Goal: Check status: Check status

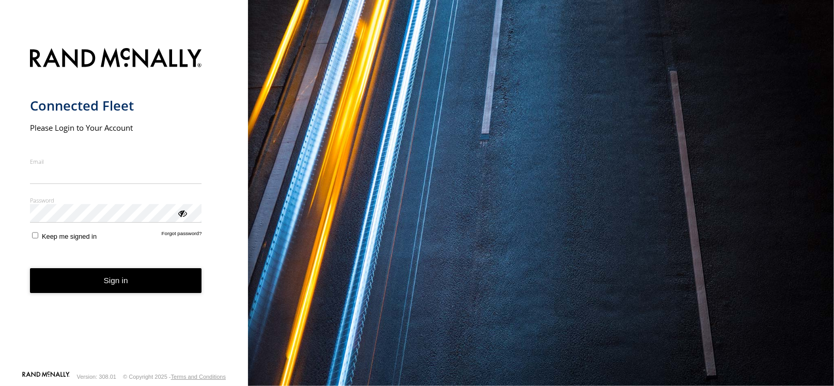
type input "**********"
click at [144, 291] on button "Sign in" at bounding box center [116, 280] width 172 height 25
click at [145, 282] on button "Sign in" at bounding box center [116, 280] width 172 height 25
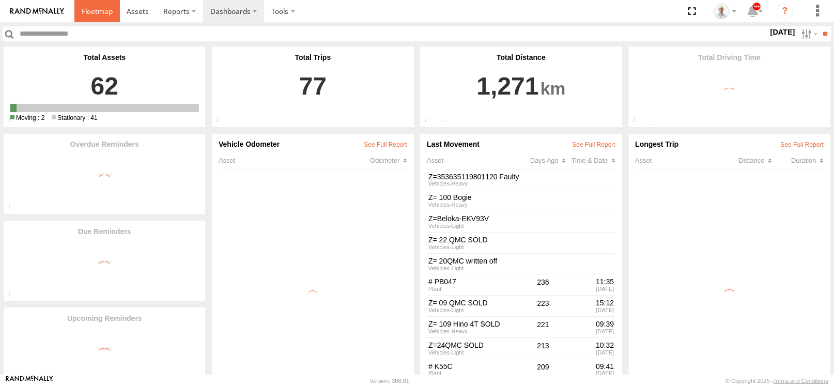
click at [93, 3] on link at bounding box center [96, 11] width 45 height 22
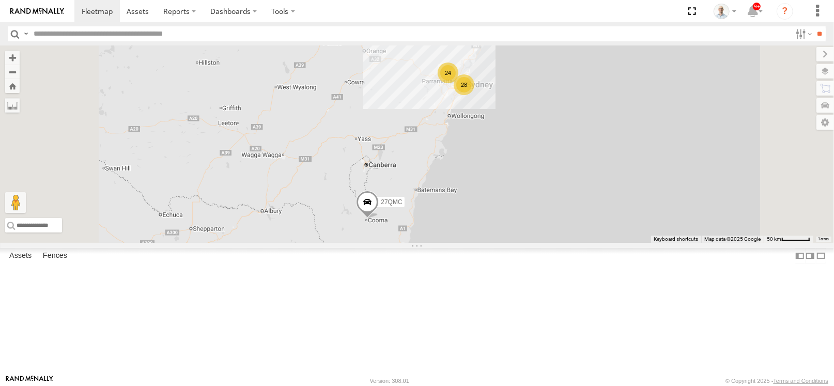
click at [458, 83] on div "24" at bounding box center [448, 73] width 21 height 21
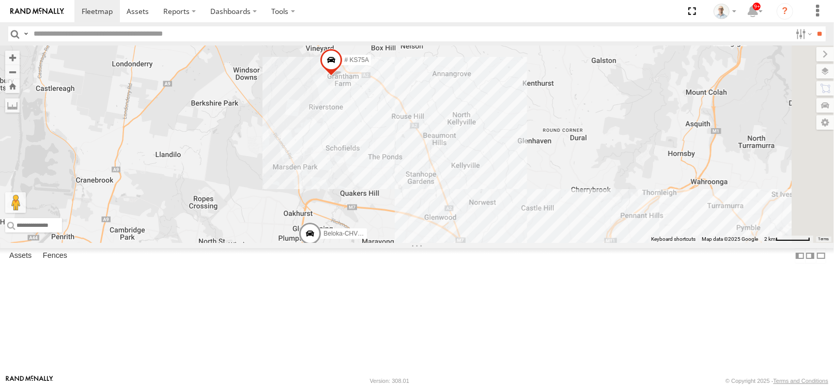
drag, startPoint x: 585, startPoint y: 338, endPoint x: 591, endPoint y: 336, distance: 6.4
click at [477, 281] on div "17" at bounding box center [466, 270] width 21 height 21
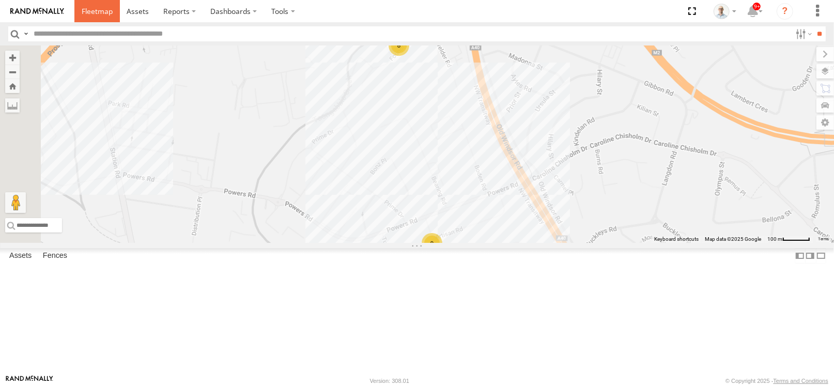
click at [83, 5] on link at bounding box center [96, 11] width 45 height 22
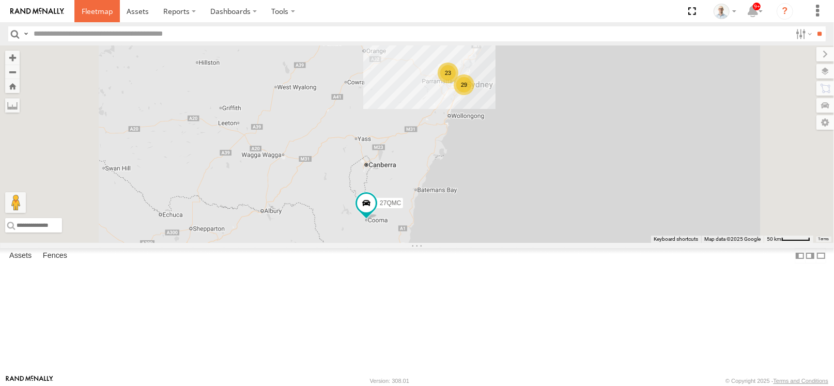
click at [89, 1] on link at bounding box center [96, 11] width 45 height 22
click at [459, 83] on div "23" at bounding box center [448, 72] width 21 height 21
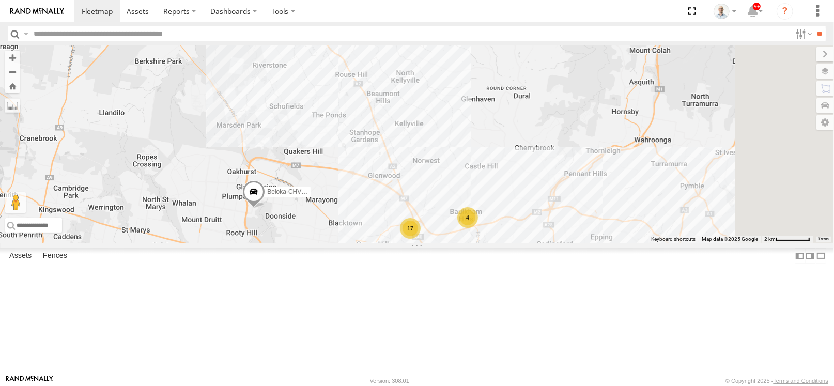
drag, startPoint x: 647, startPoint y: 214, endPoint x: 520, endPoint y: 126, distance: 154.7
click at [520, 126] on div "27QMC 17 # KS75A 4 Beloka-CHV61N QMC Mercedes" at bounding box center [417, 143] width 834 height 197
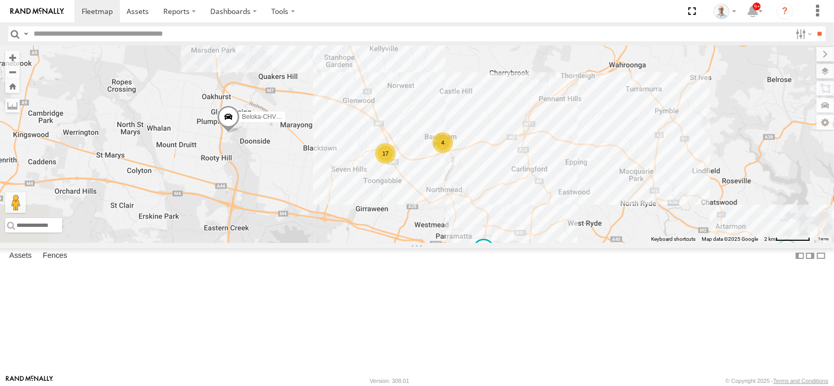
drag, startPoint x: 611, startPoint y: 256, endPoint x: 686, endPoint y: 239, distance: 76.4
click at [686, 239] on div "27QMC 17 # KS75A 4 Beloka-CHV61N QMC Mercedes Beloka-EKV93V # 101 Hiab" at bounding box center [417, 143] width 834 height 197
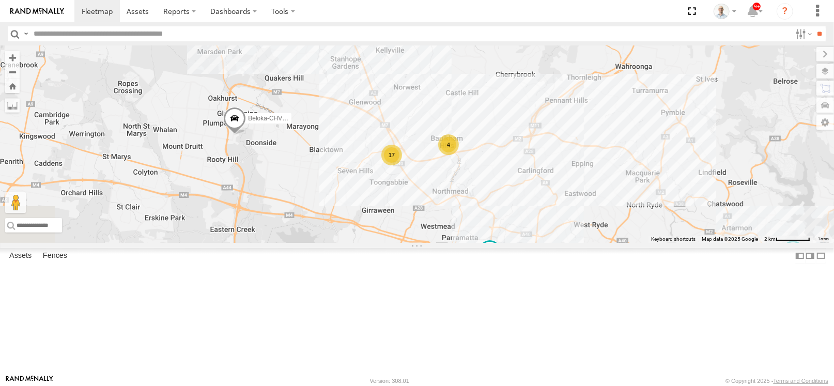
click at [402, 165] on div "17" at bounding box center [391, 155] width 21 height 21
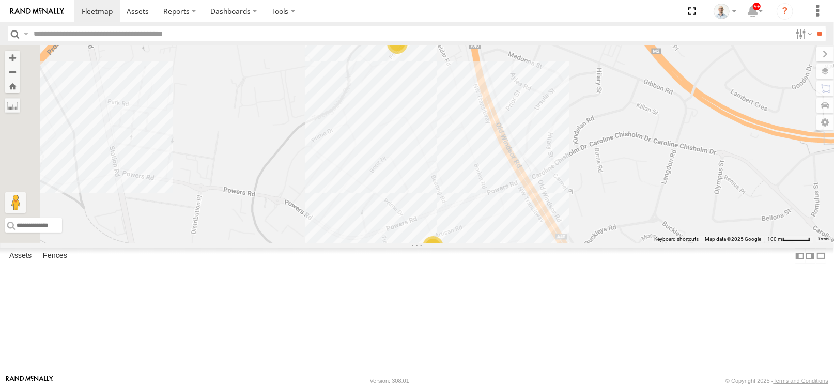
click at [443, 257] on div "10" at bounding box center [433, 246] width 21 height 21
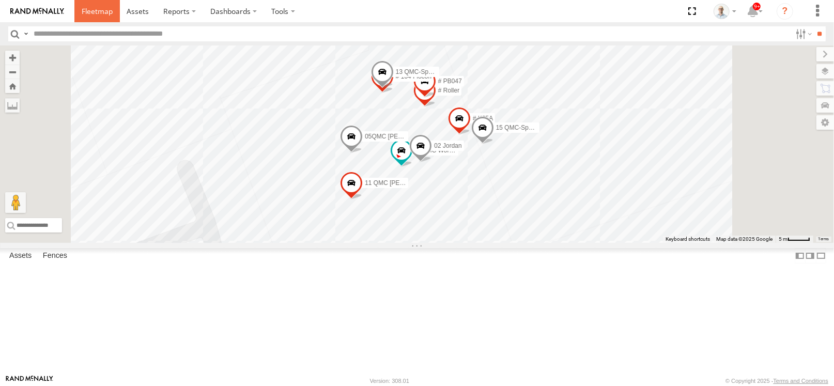
click at [88, 8] on span at bounding box center [97, 11] width 31 height 10
